Goal: Task Accomplishment & Management: Use online tool/utility

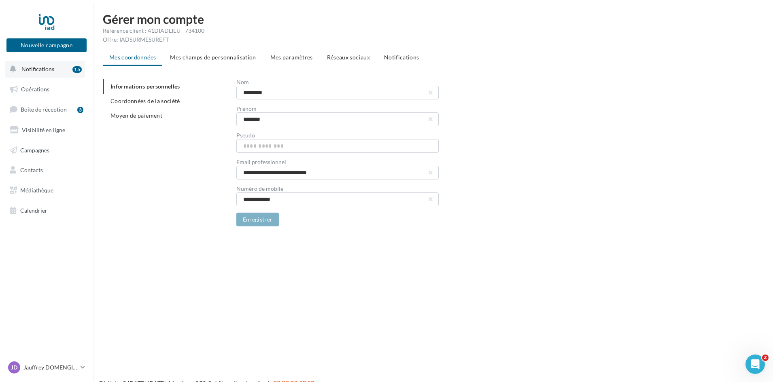
click at [43, 67] on span "Notifications" at bounding box center [37, 69] width 33 height 7
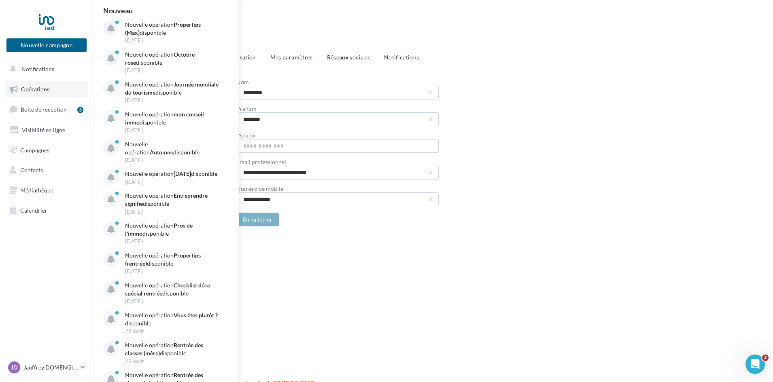
click at [28, 90] on span "Opérations" at bounding box center [35, 89] width 28 height 7
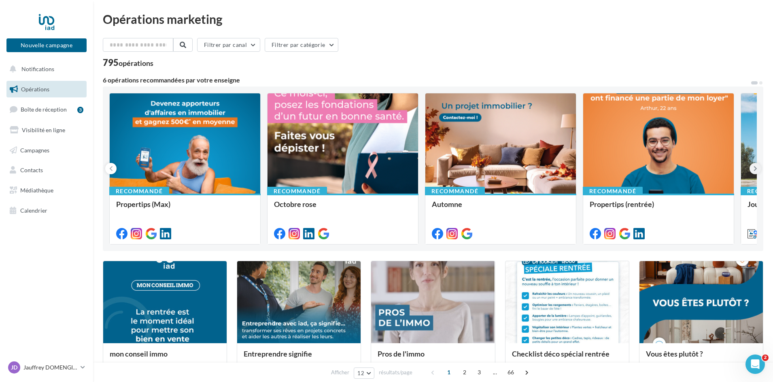
click at [757, 171] on button at bounding box center [754, 168] width 11 height 11
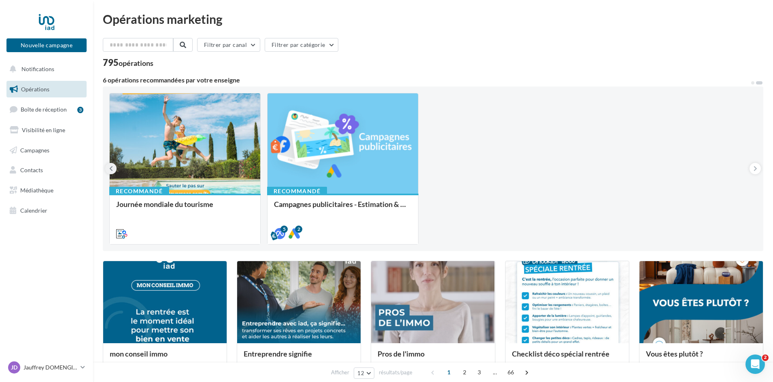
click at [113, 167] on button at bounding box center [110, 168] width 11 height 11
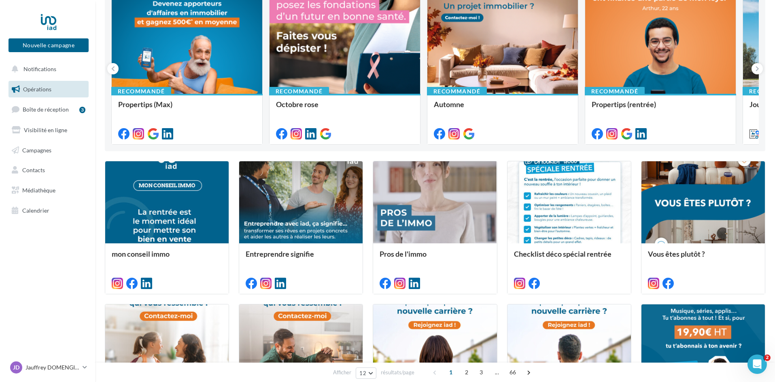
scroll to position [81, 0]
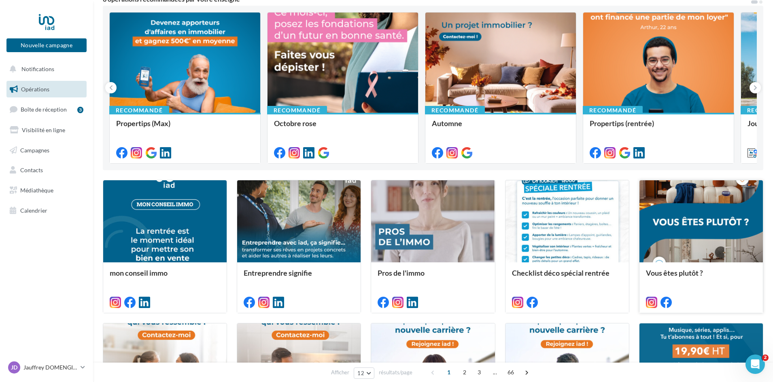
click at [709, 226] on div at bounding box center [700, 221] width 123 height 83
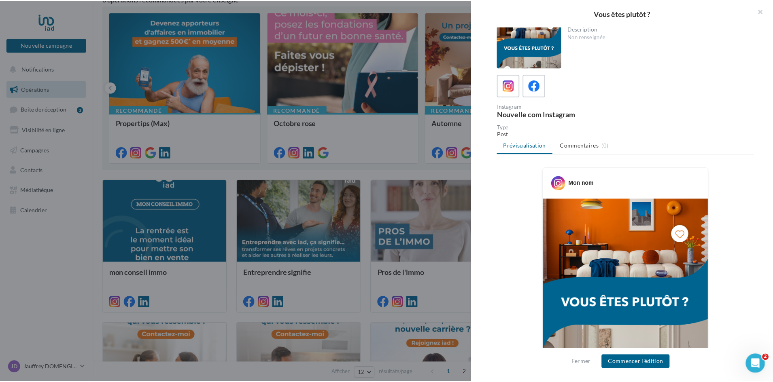
scroll to position [0, 0]
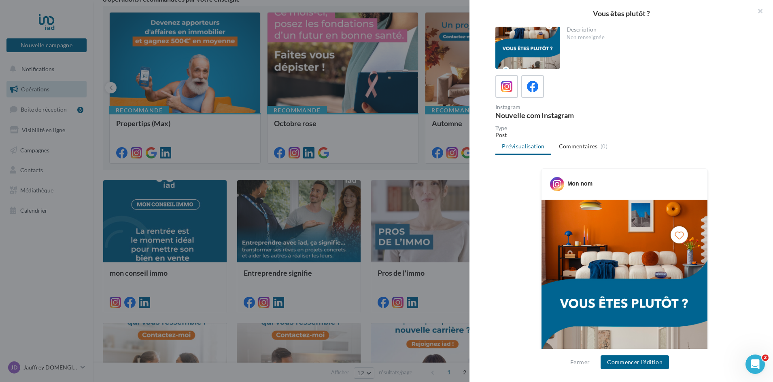
click at [429, 34] on div at bounding box center [386, 191] width 773 height 382
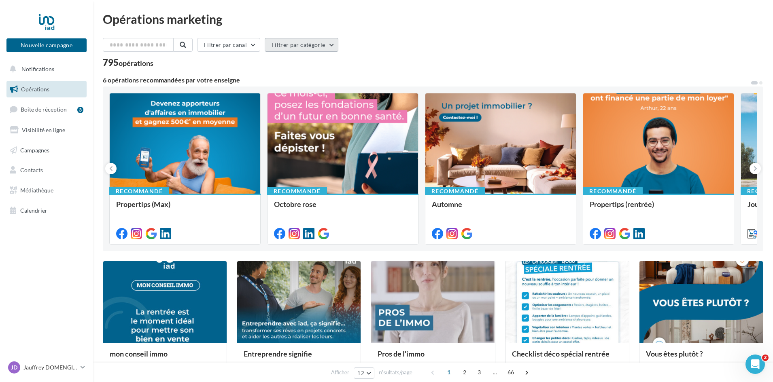
click at [333, 43] on button "Filtrer par catégorie" at bounding box center [302, 45] width 74 height 14
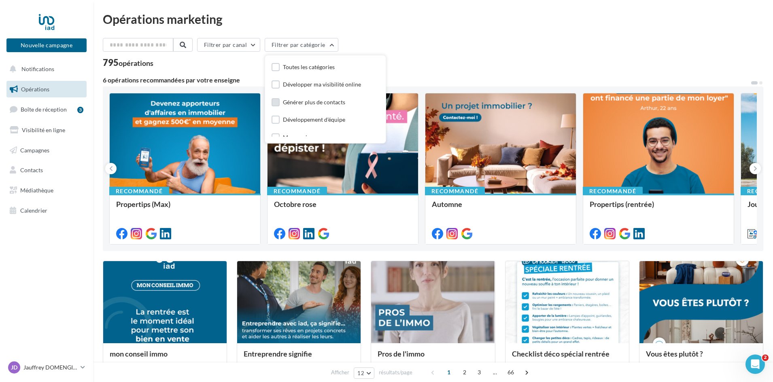
click at [305, 99] on div "Générer plus de contacts" at bounding box center [314, 102] width 62 height 8
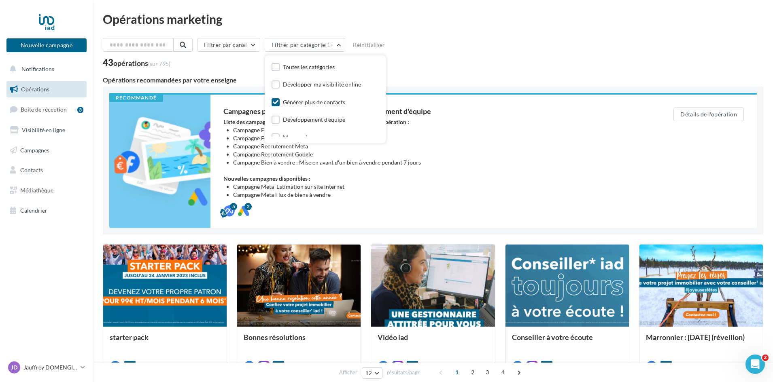
click at [477, 61] on div "43 opérations (sur 795)" at bounding box center [433, 63] width 660 height 11
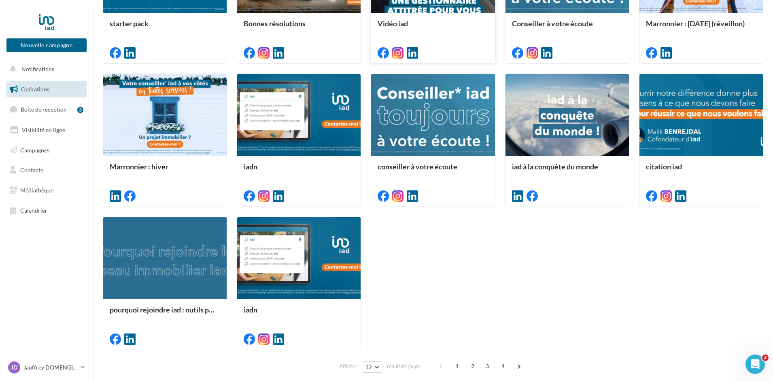
scroll to position [324, 0]
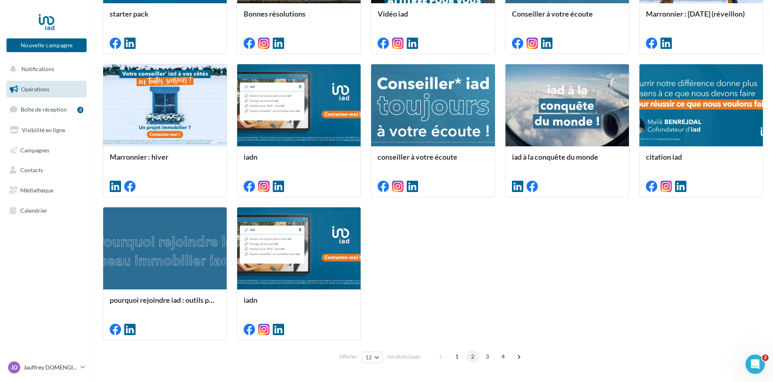
click at [468, 357] on span "2" at bounding box center [472, 356] width 13 height 13
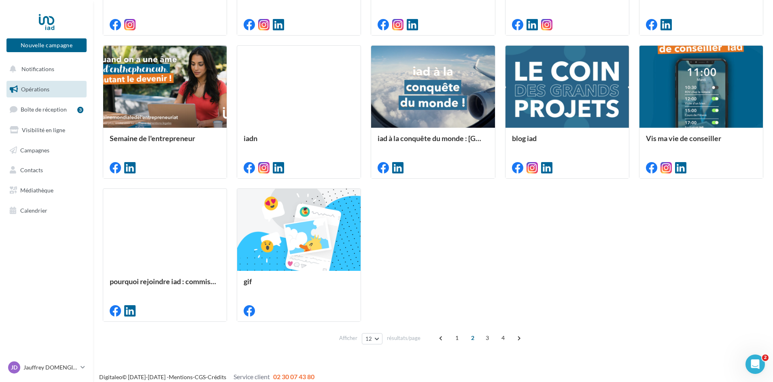
scroll to position [349, 0]
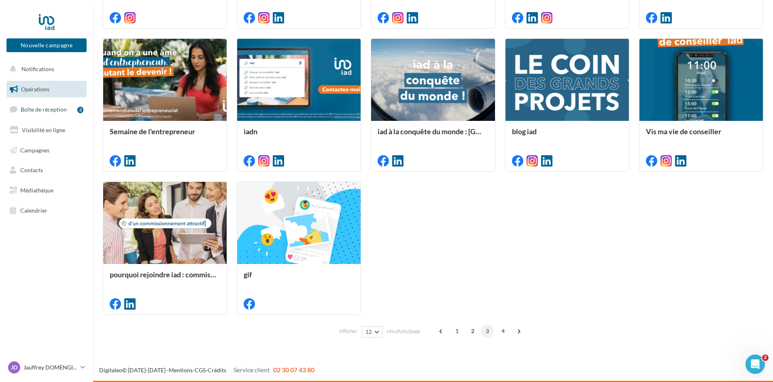
click at [486, 332] on span "3" at bounding box center [487, 331] width 13 height 13
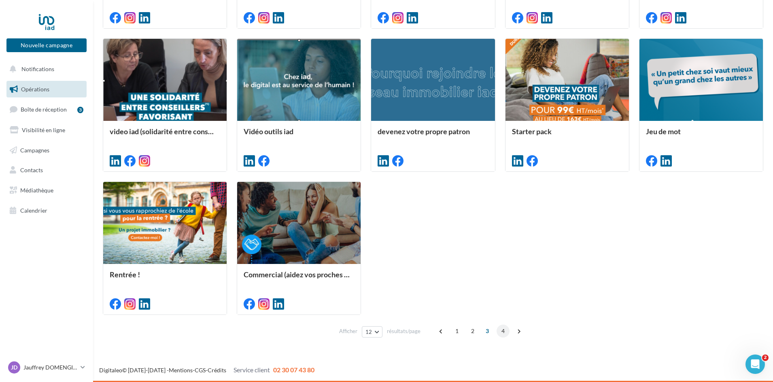
click at [502, 331] on span "4" at bounding box center [502, 331] width 13 height 13
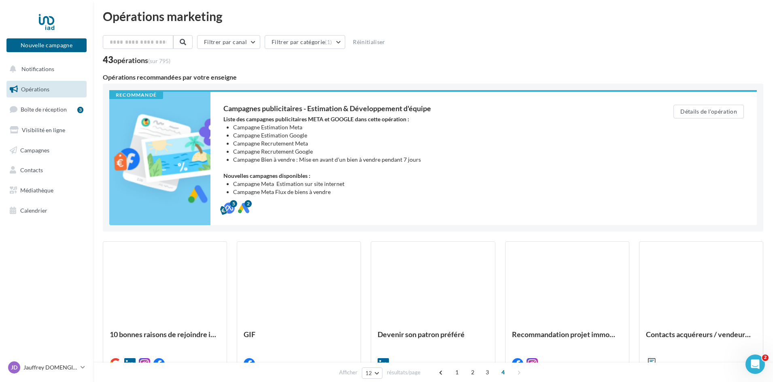
scroll to position [0, 0]
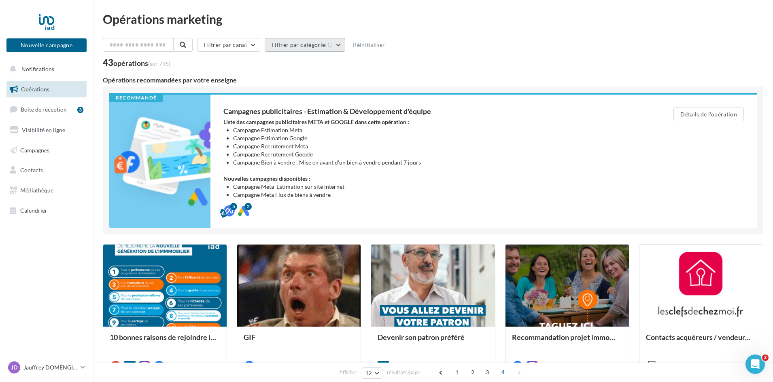
click at [335, 49] on button "Filtrer par catégorie (1)" at bounding box center [305, 45] width 81 height 14
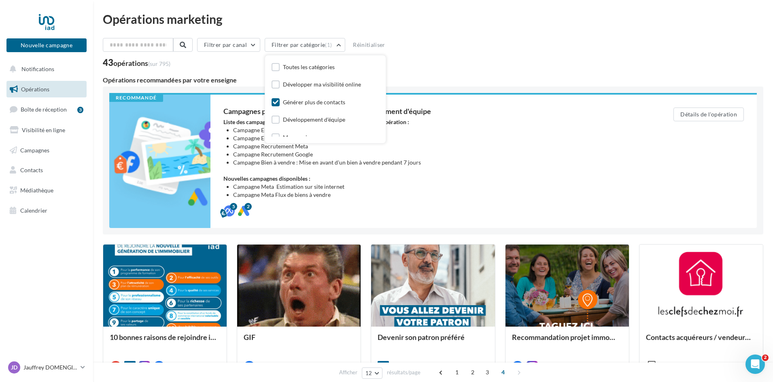
click at [315, 98] on div "Générer plus de contacts" at bounding box center [314, 102] width 62 height 8
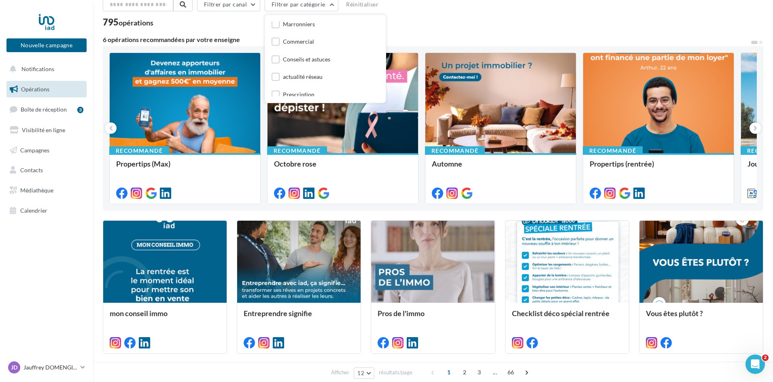
scroll to position [54, 0]
click at [311, 79] on div "Conseils et astuces" at bounding box center [306, 78] width 47 height 8
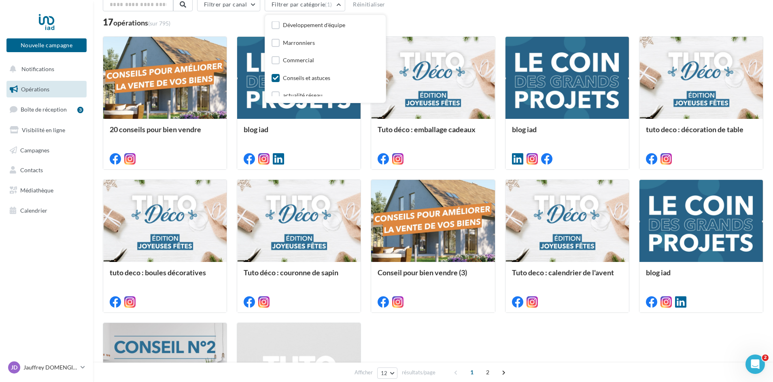
click at [461, 23] on div "17 opérations (sur 795)" at bounding box center [433, 23] width 660 height 11
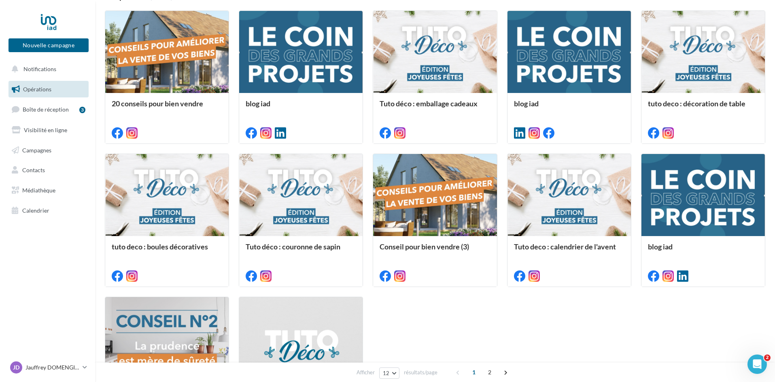
scroll to position [81, 0]
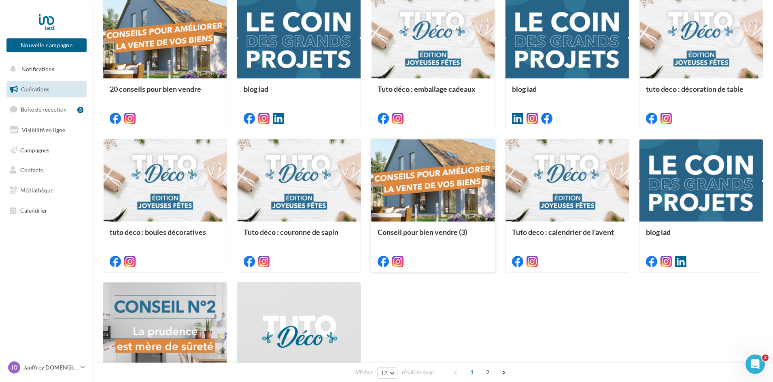
click at [444, 181] on div at bounding box center [432, 181] width 123 height 83
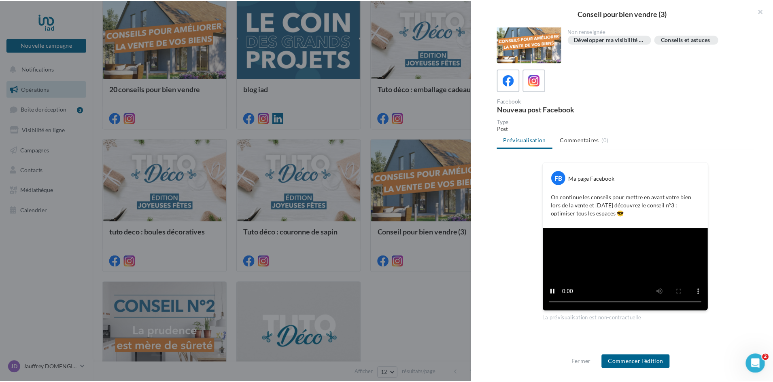
scroll to position [8, 0]
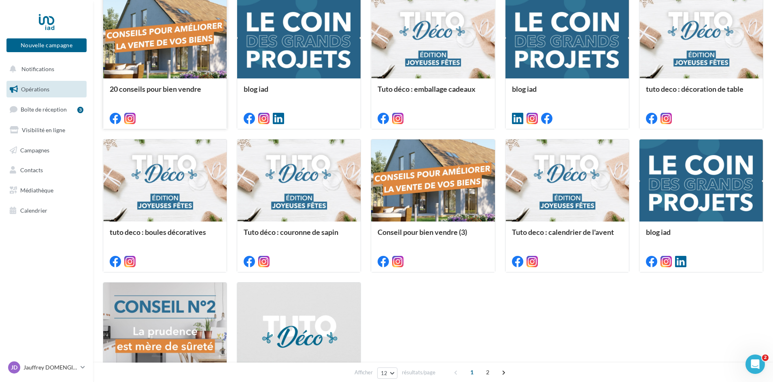
click at [177, 54] on div at bounding box center [164, 37] width 123 height 83
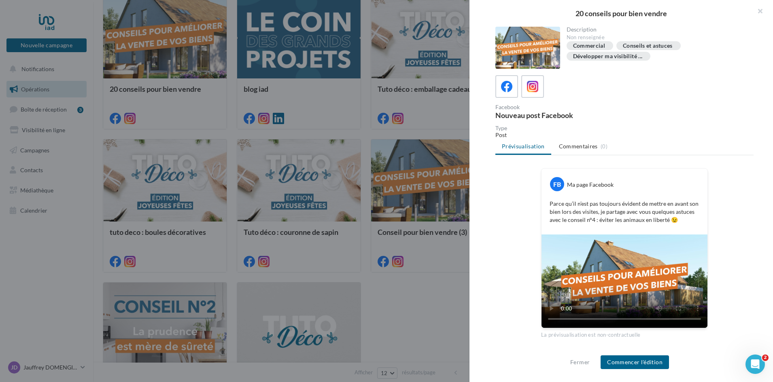
click at [416, 321] on div at bounding box center [386, 191] width 773 height 382
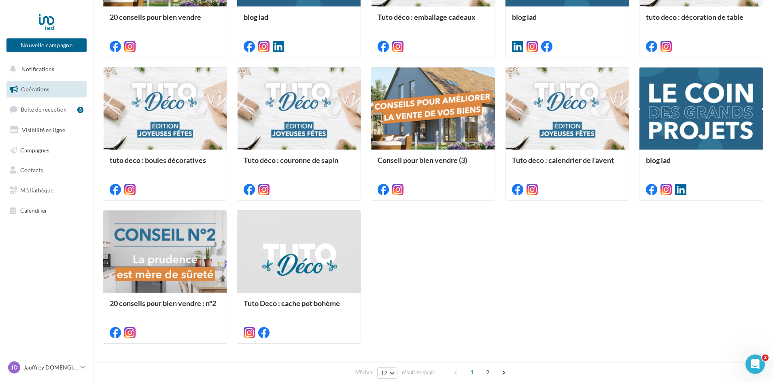
scroll to position [162, 0]
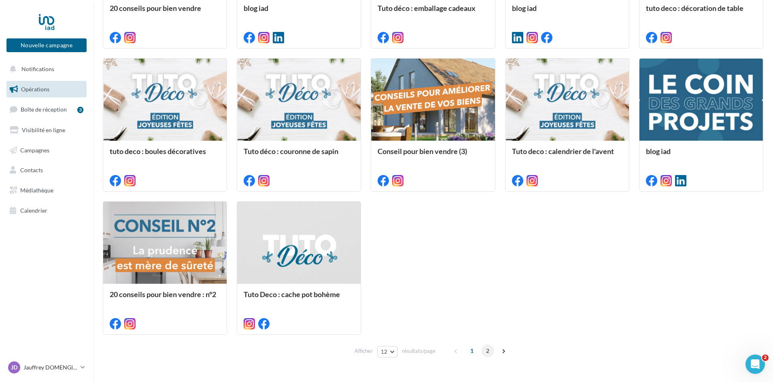
click at [485, 352] on span "2" at bounding box center [487, 351] width 13 height 13
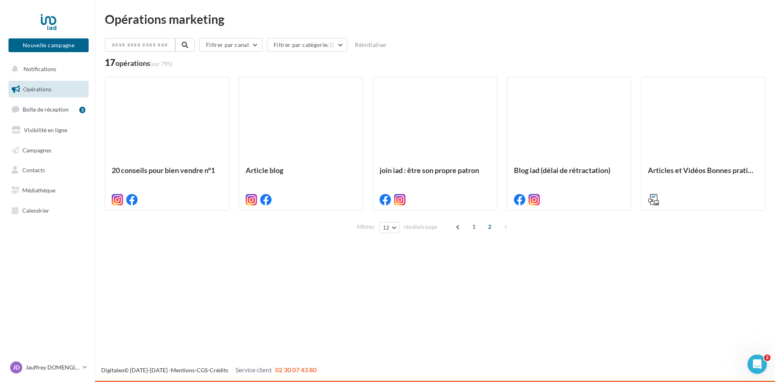
scroll to position [0, 0]
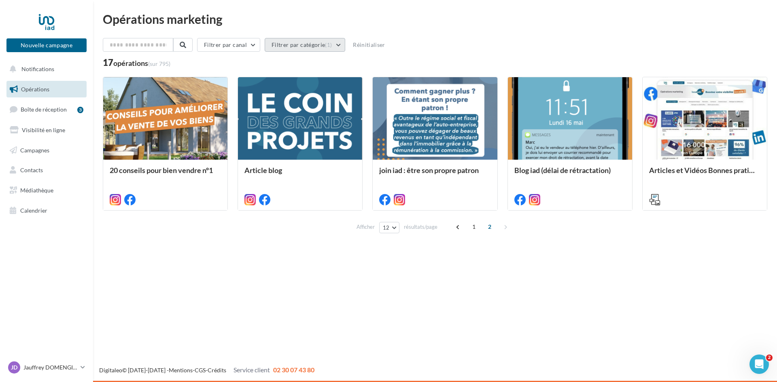
click at [340, 45] on button "Filtrer par catégorie (1)" at bounding box center [305, 45] width 81 height 14
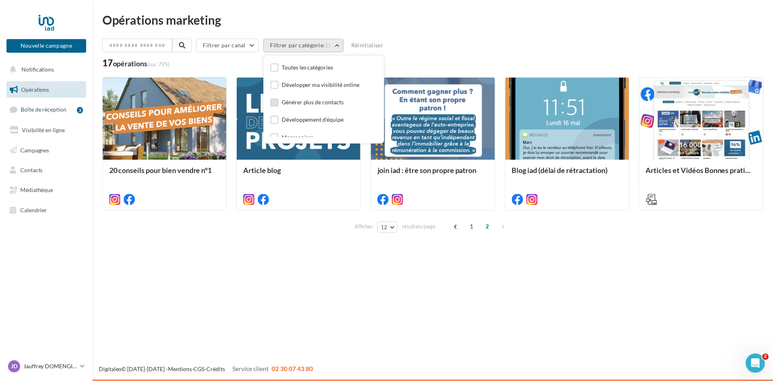
scroll to position [95, 0]
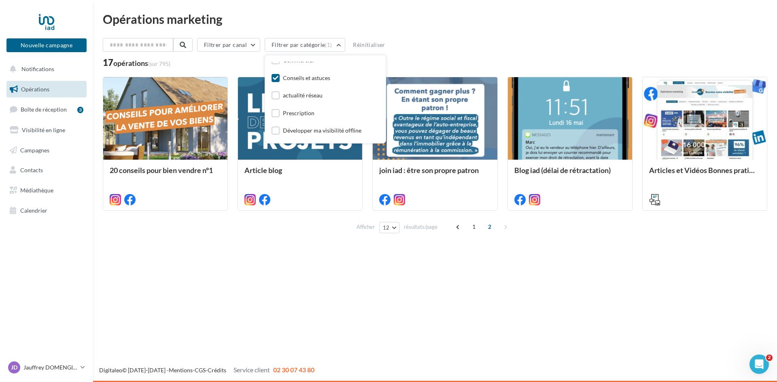
click at [278, 78] on icon at bounding box center [276, 78] width 6 height 6
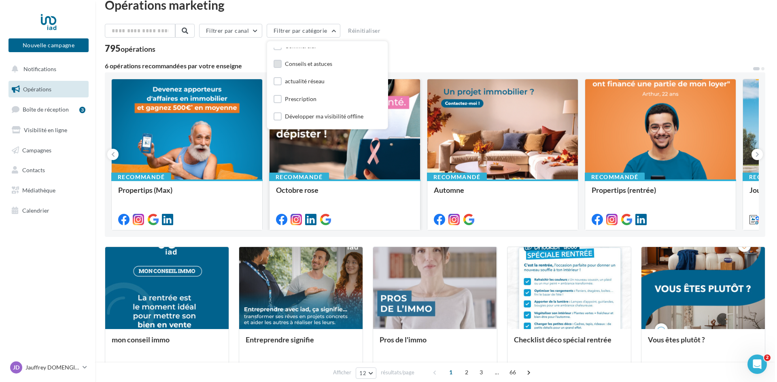
scroll to position [0, 0]
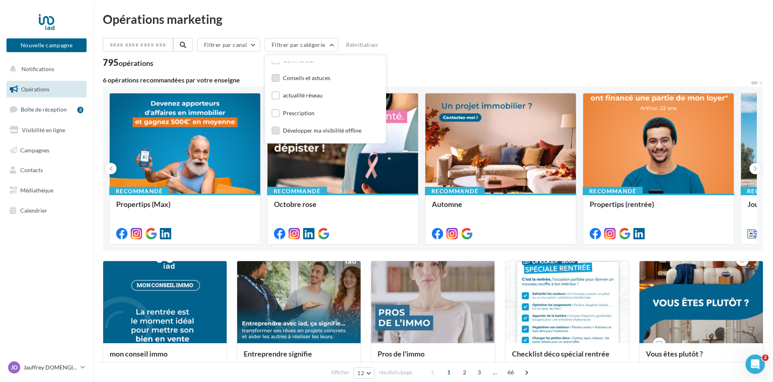
click at [350, 131] on div "Développer ma visibilité offline" at bounding box center [322, 131] width 78 height 8
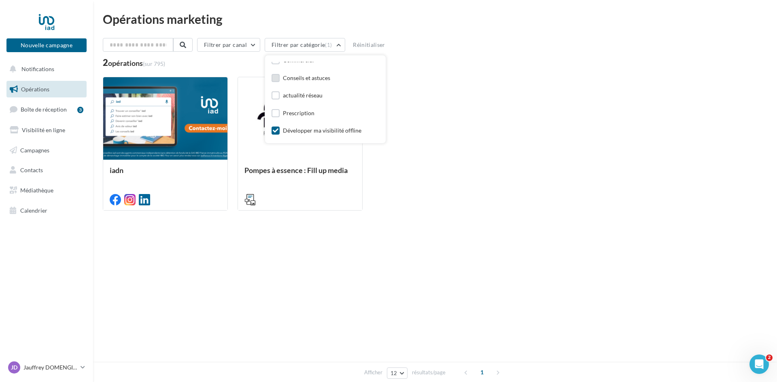
click at [435, 171] on div "iadn Pompes à essence : Fill up media Diffusion de publicité sur les écrans pub…" at bounding box center [435, 144] width 664 height 134
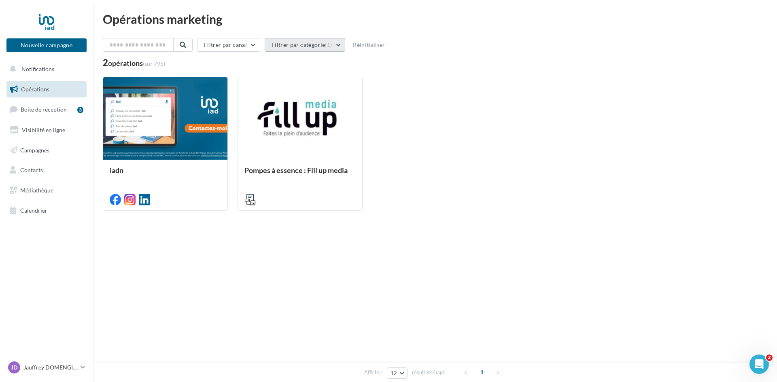
click at [340, 46] on button "Filtrer par catégorie (1)" at bounding box center [305, 45] width 81 height 14
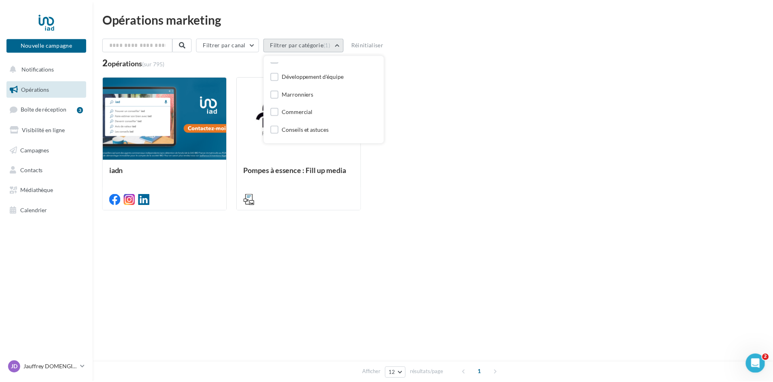
scroll to position [95, 0]
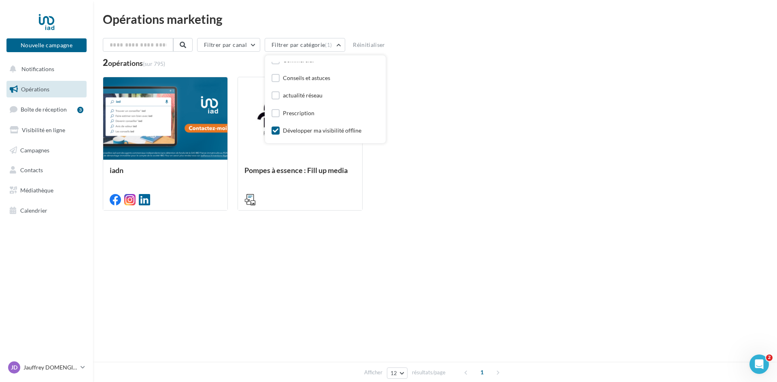
click at [317, 130] on div "Développer ma visibilité offline" at bounding box center [322, 131] width 78 height 8
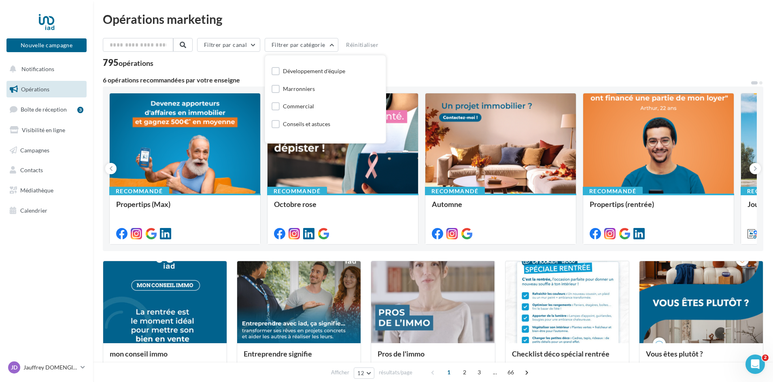
scroll to position [0, 0]
click at [434, 57] on div "Filtrer par canal Filtrer par catégorie Toutes les catégories Développer ma vis…" at bounding box center [433, 52] width 660 height 29
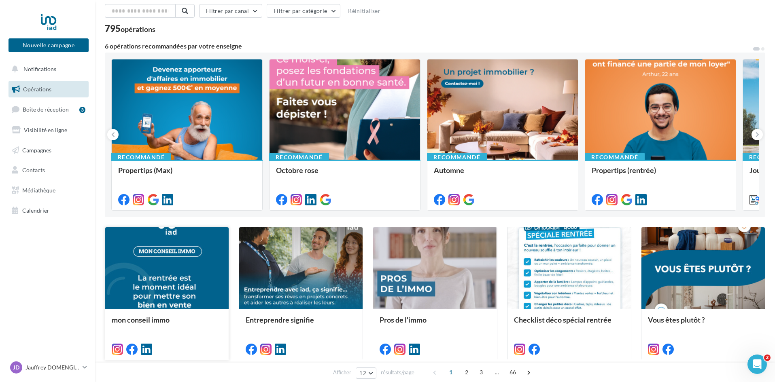
scroll to position [81, 0]
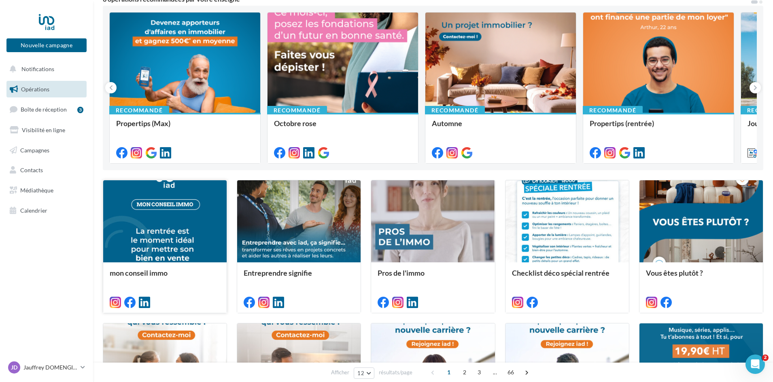
click at [207, 230] on div at bounding box center [164, 221] width 123 height 83
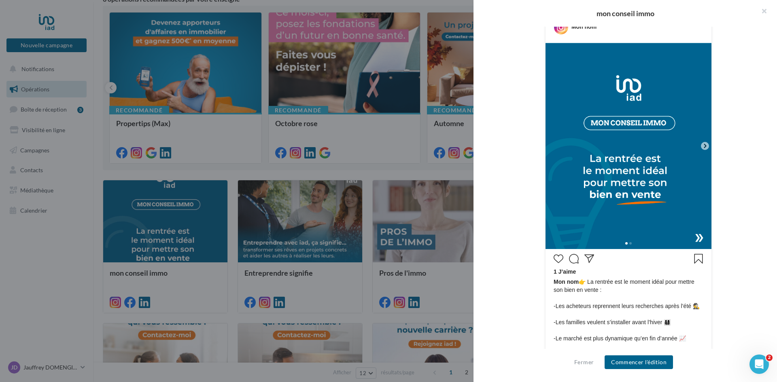
scroll to position [162, 0]
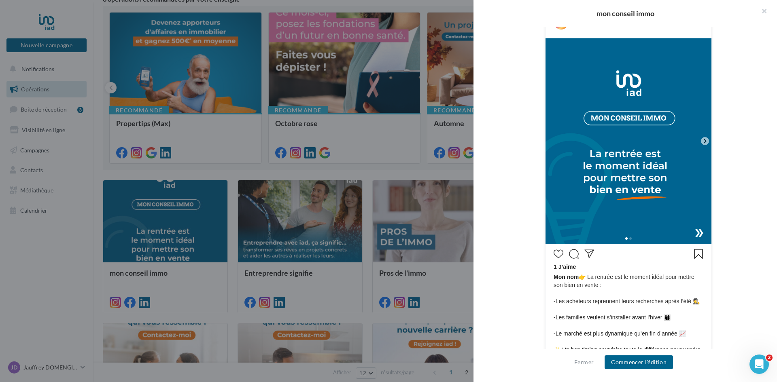
click at [704, 141] on icon at bounding box center [705, 141] width 2 height 4
click at [696, 230] on img at bounding box center [628, 141] width 166 height 206
click at [663, 167] on img at bounding box center [628, 141] width 166 height 206
click at [607, 164] on img at bounding box center [628, 141] width 166 height 206
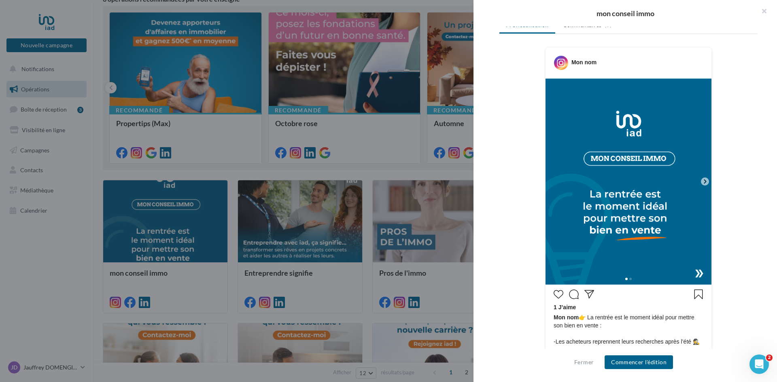
drag, startPoint x: 584, startPoint y: 166, endPoint x: 750, endPoint y: 144, distance: 167.7
click at [750, 144] on div "Mon nom 1 J’aime Mon nom" at bounding box center [628, 272] width 258 height 450
click at [737, 133] on div "Mon nom 1 J’aime Mon nom" at bounding box center [628, 272] width 258 height 450
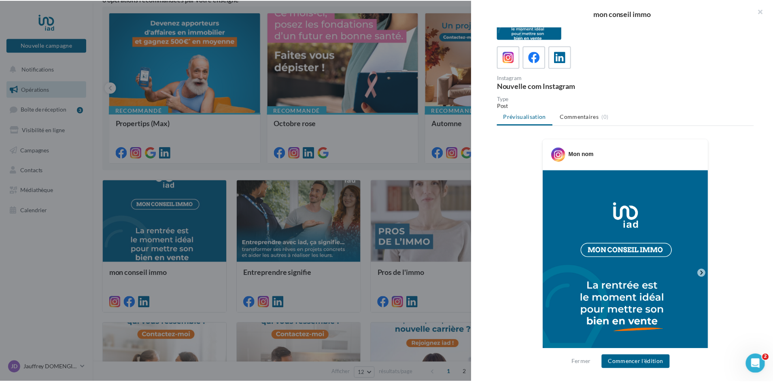
scroll to position [0, 0]
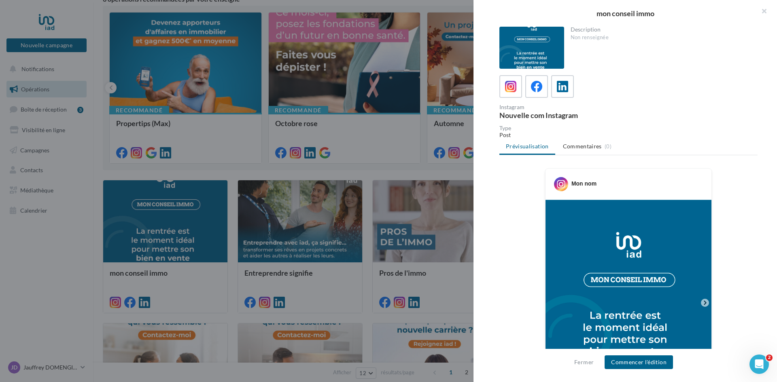
click at [373, 172] on div at bounding box center [388, 191] width 777 height 382
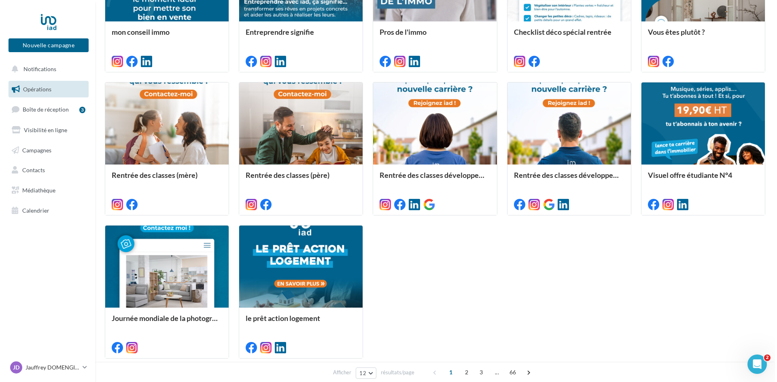
scroll to position [324, 0]
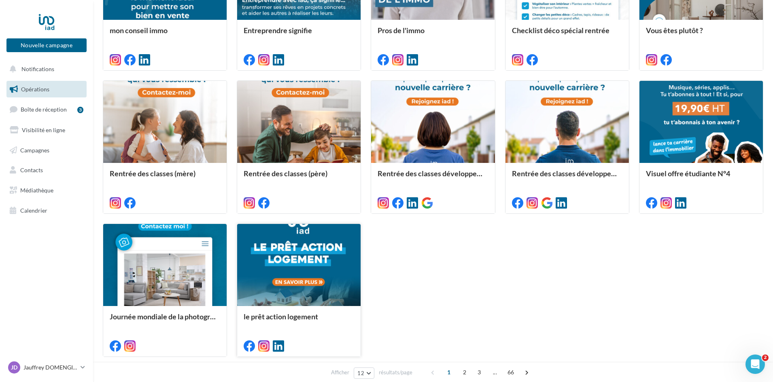
click at [351, 246] on div at bounding box center [298, 265] width 123 height 83
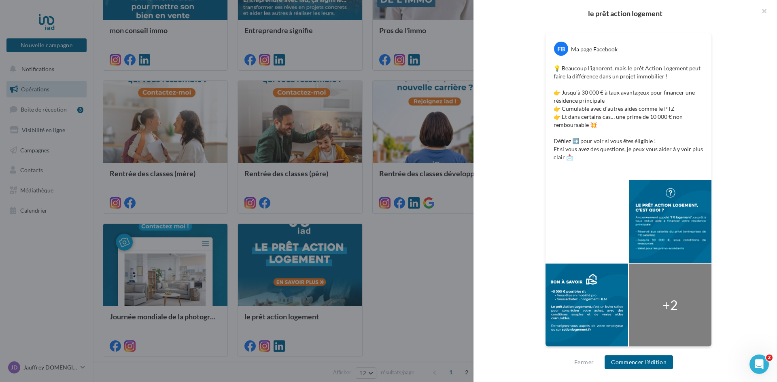
scroll to position [137, 0]
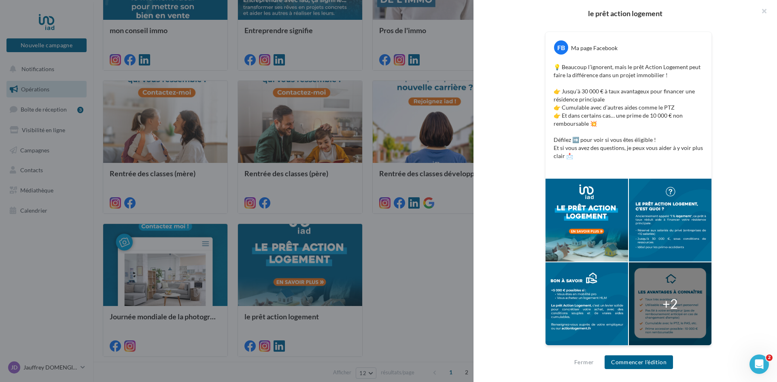
click at [665, 304] on div "+2" at bounding box center [669, 304] width 15 height 19
click at [592, 207] on div at bounding box center [586, 220] width 83 height 83
click at [632, 363] on button "Commencer l'édition" at bounding box center [638, 363] width 68 height 14
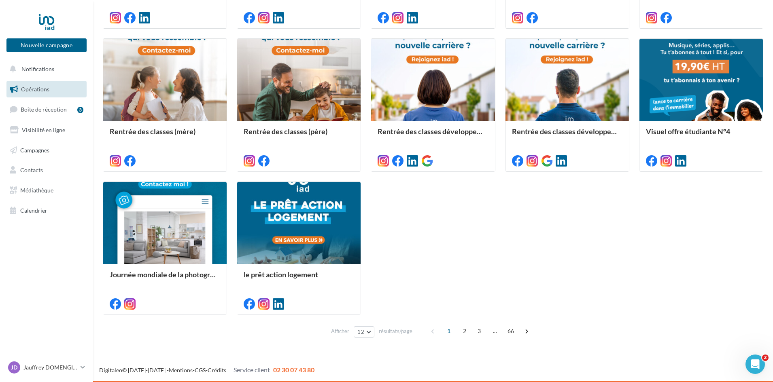
drag, startPoint x: 462, startPoint y: 335, endPoint x: 481, endPoint y: 316, distance: 27.2
click at [462, 335] on span "2" at bounding box center [464, 331] width 13 height 13
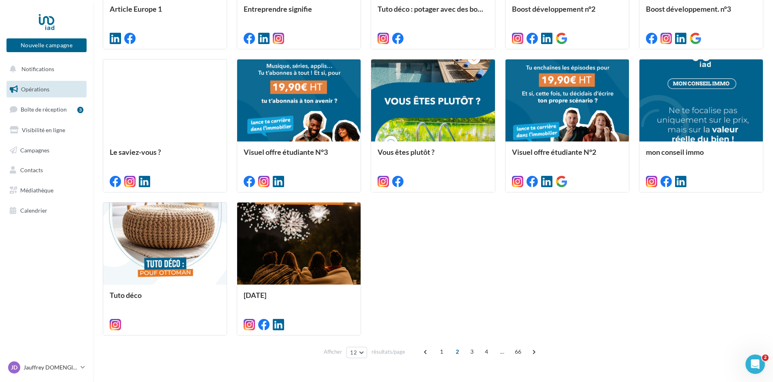
scroll to position [350, 0]
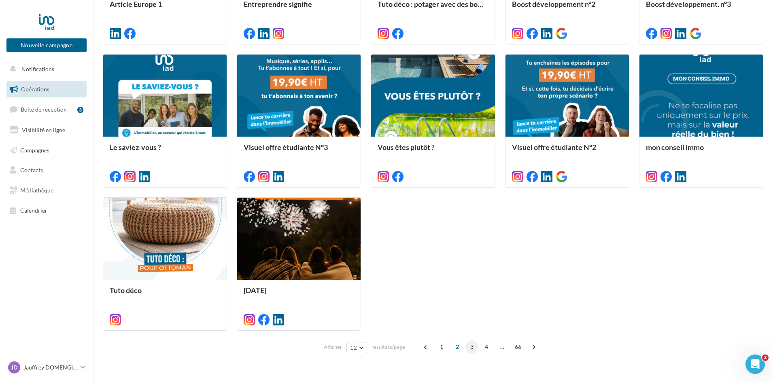
click at [469, 349] on span "3" at bounding box center [471, 347] width 13 height 13
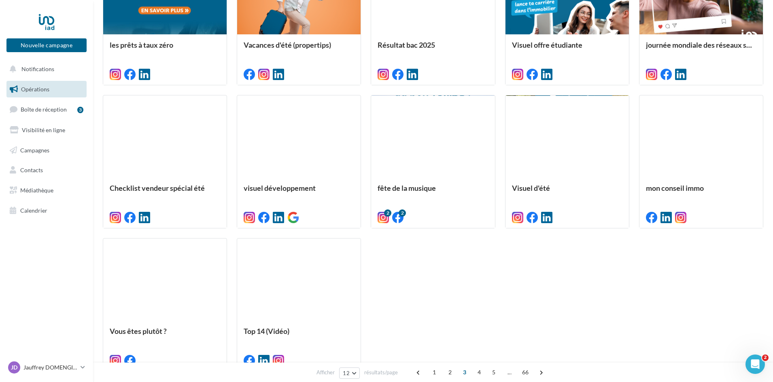
scroll to position [310, 0]
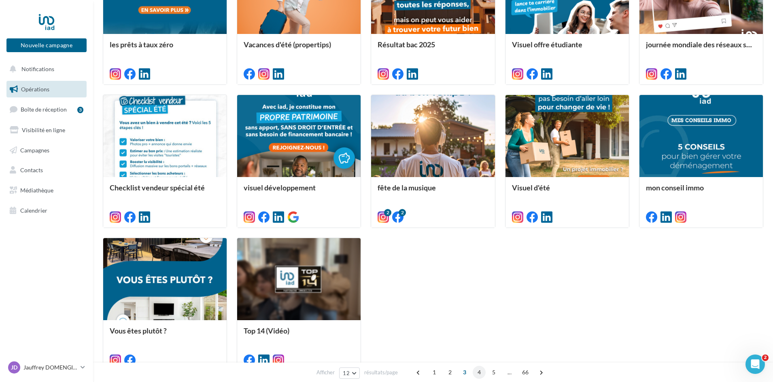
click at [477, 372] on span "4" at bounding box center [479, 372] width 13 height 13
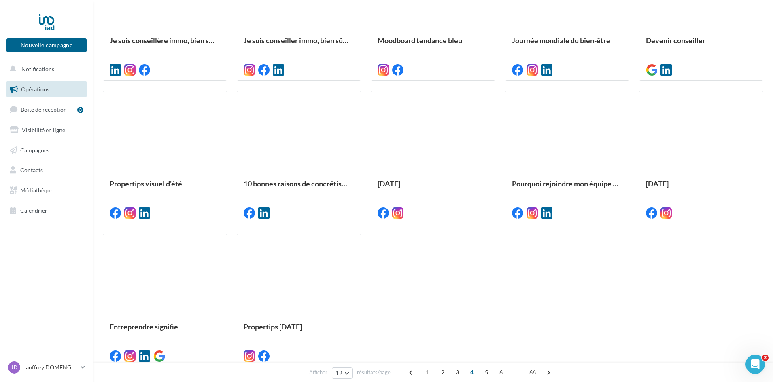
scroll to position [269, 0]
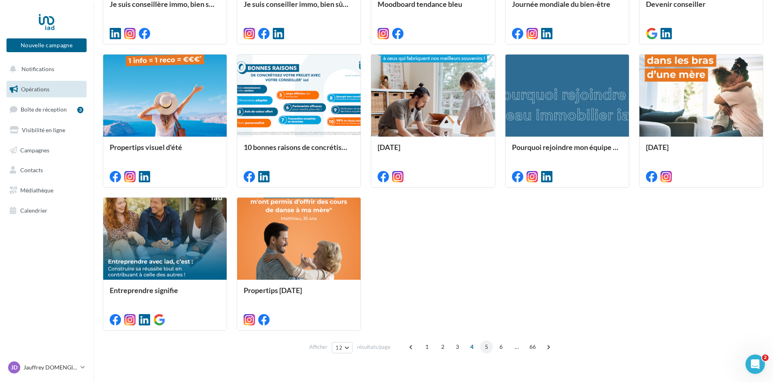
click at [486, 350] on span "5" at bounding box center [486, 347] width 13 height 13
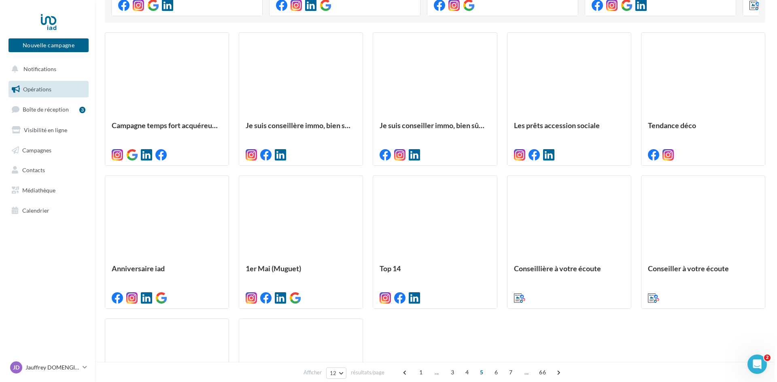
scroll to position [148, 0]
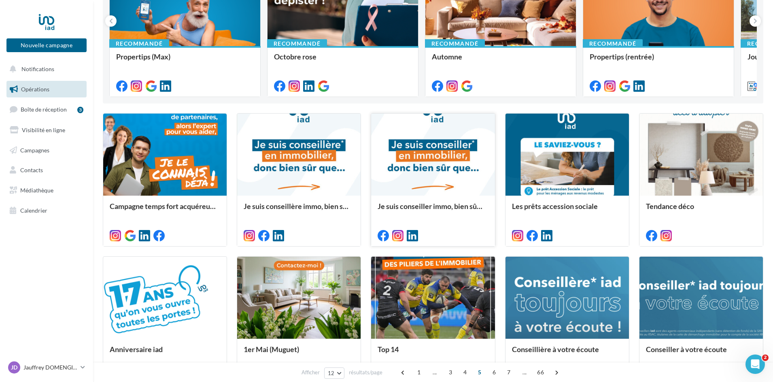
click at [459, 161] on div at bounding box center [432, 155] width 123 height 83
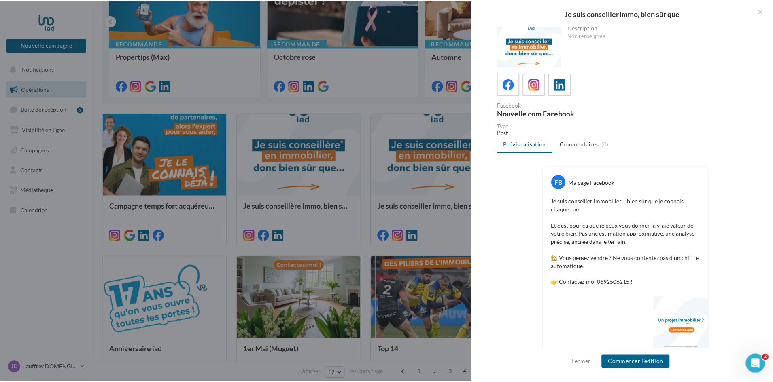
scroll to position [0, 0]
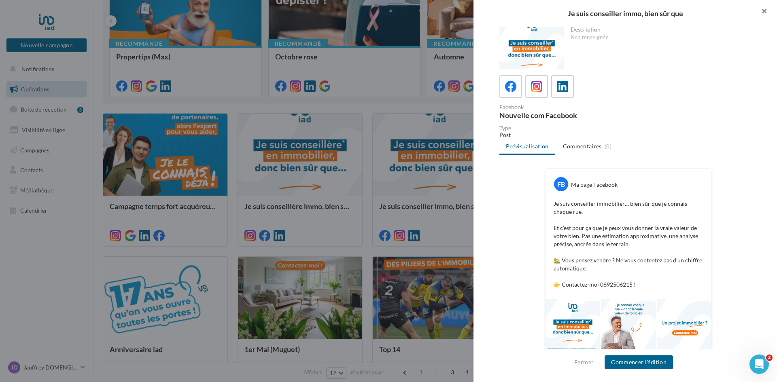
click at [765, 13] on button "button" at bounding box center [760, 12] width 32 height 24
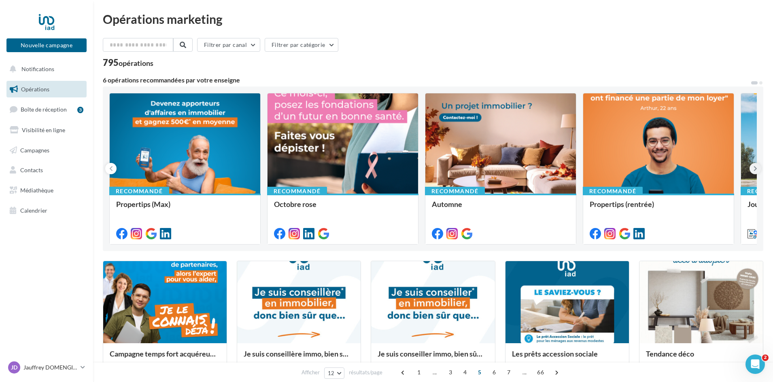
click at [755, 166] on icon at bounding box center [755, 169] width 4 height 8
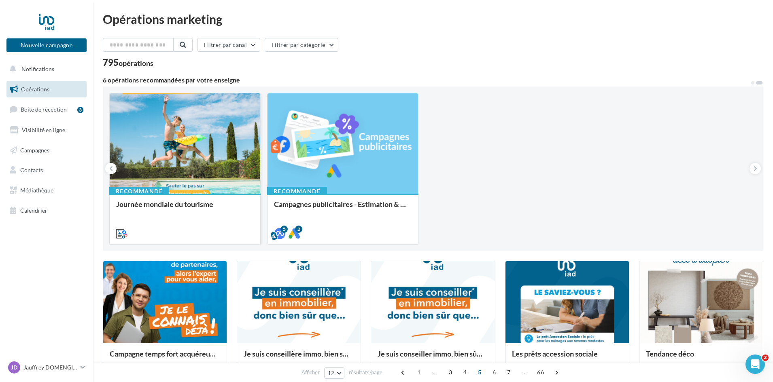
click at [204, 148] on div at bounding box center [185, 143] width 151 height 101
